Goal: Communication & Community: Ask a question

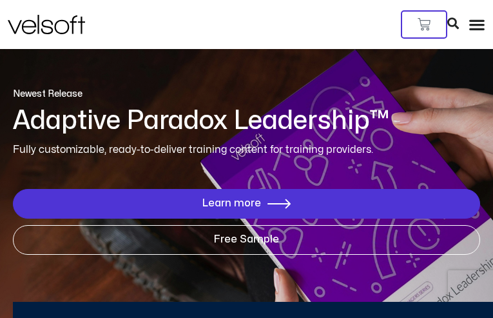
type input "**********"
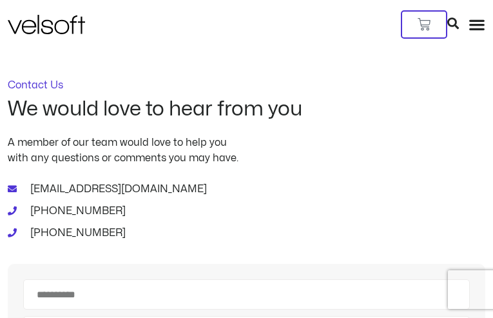
type input "********"
type input "**********"
